Goal: Book appointment/travel/reservation

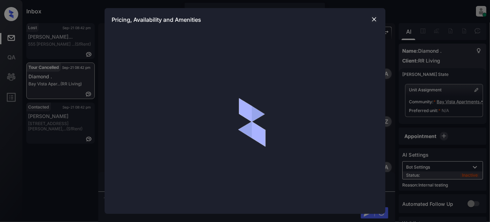
scroll to position [576, 0]
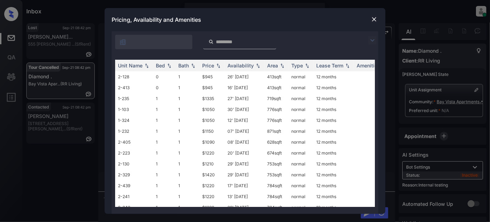
click at [370, 40] on img at bounding box center [372, 40] width 8 height 8
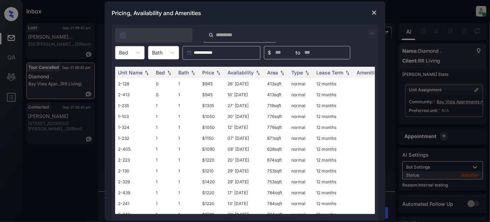
click at [131, 56] on div "Bed" at bounding box center [123, 52] width 16 height 10
click at [124, 82] on div "1" at bounding box center [129, 82] width 29 height 13
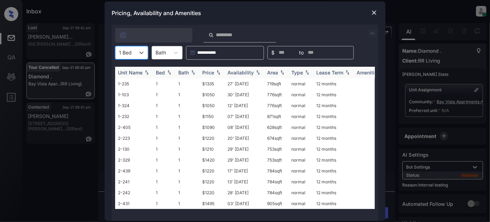
click at [213, 70] on div "Price" at bounding box center [208, 72] width 12 height 6
click at [245, 128] on td "29' Jul 25" at bounding box center [245, 127] width 40 height 11
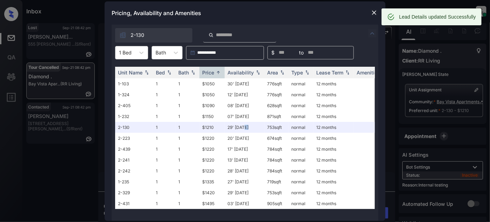
click at [374, 10] on img at bounding box center [374, 12] width 7 height 7
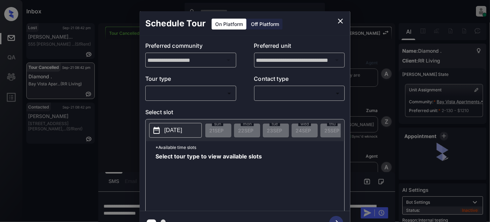
scroll to position [576, 0]
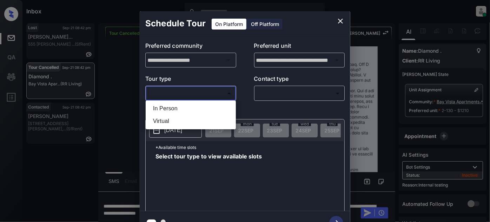
click at [212, 92] on body "Inbox [PERSON_NAME] Online Set yourself offline Set yourself on break Profile S…" at bounding box center [245, 111] width 490 height 222
click at [176, 114] on li "In Person" at bounding box center [190, 108] width 87 height 13
type input "********"
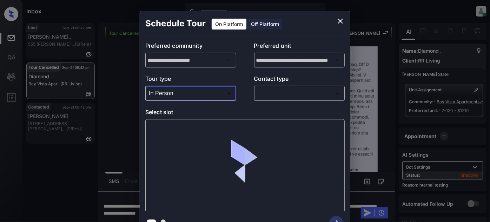
click at [267, 91] on body "Inbox [PERSON_NAME] Online Set yourself offline Set yourself on break Profile S…" at bounding box center [245, 111] width 490 height 222
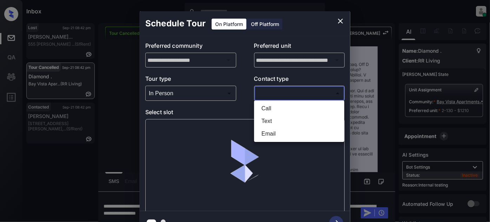
click at [268, 119] on li "Text" at bounding box center [299, 121] width 87 height 13
type input "****"
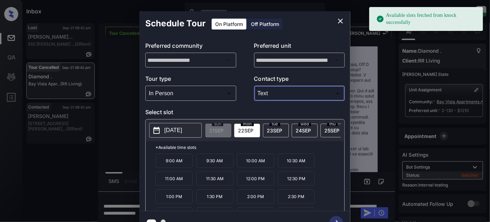
click at [182, 131] on p "[DATE]" at bounding box center [173, 130] width 18 height 8
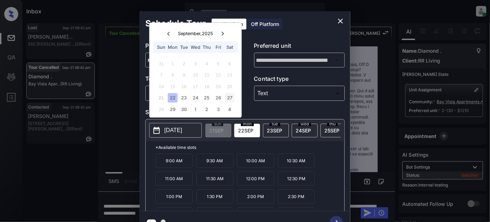
click at [228, 98] on div "27" at bounding box center [229, 97] width 9 height 9
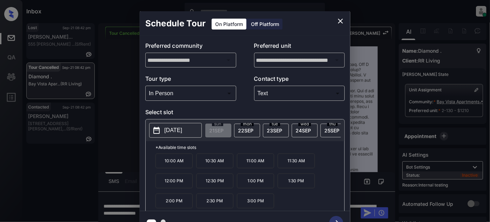
click at [177, 168] on p "10:00 AM" at bounding box center [173, 160] width 37 height 15
click at [336, 218] on icon "button" at bounding box center [336, 223] width 14 height 14
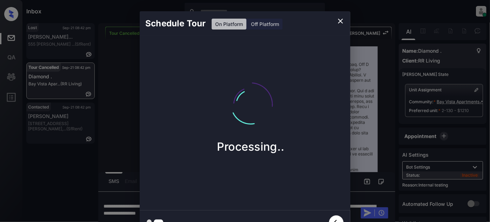
drag, startPoint x: 340, startPoint y: 19, endPoint x: 307, endPoint y: 49, distance: 44.4
click at [307, 49] on div "Schedule Tour On Platform Off Platform Processing.." at bounding box center [245, 123] width 211 height 224
click at [336, 24] on icon "close" at bounding box center [340, 21] width 8 height 8
